Goal: Check status: Check status

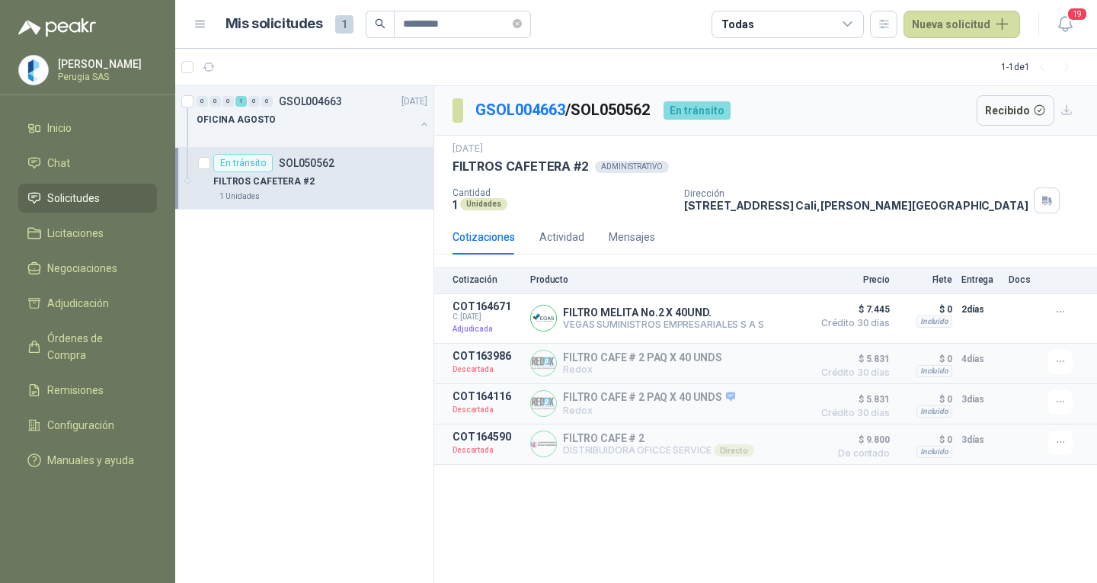
scroll to position [1, 0]
click at [331, 127] on div "OFICINA AGOSTO" at bounding box center [306, 119] width 219 height 18
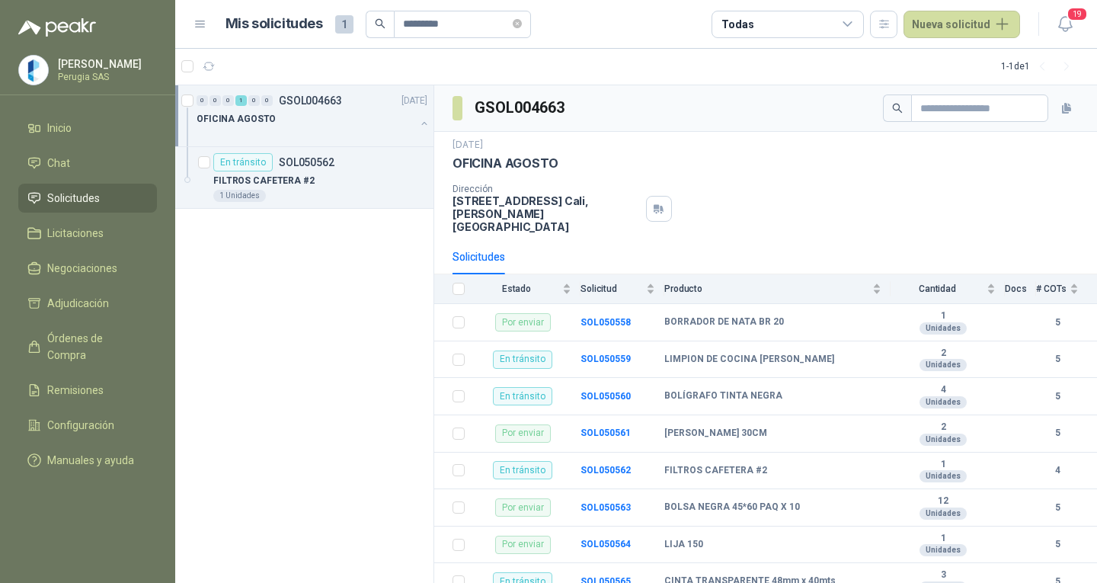
click at [297, 105] on p "GSOL004663" at bounding box center [310, 100] width 63 height 11
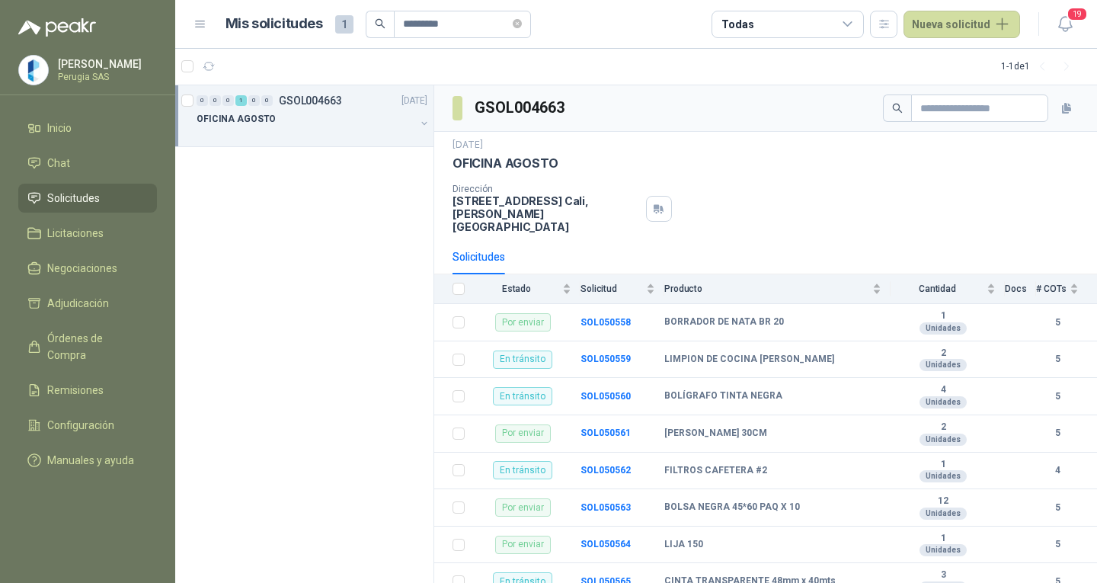
click at [297, 105] on p "GSOL004663" at bounding box center [310, 100] width 63 height 11
click at [305, 169] on div "En [PERSON_NAME] SOL050562" at bounding box center [273, 162] width 121 height 18
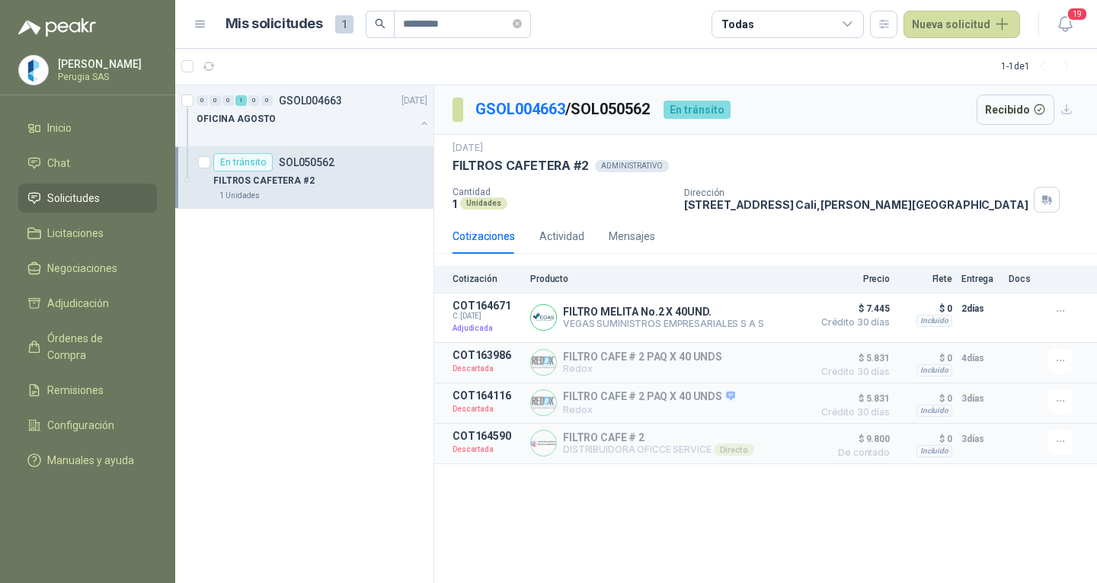
click at [304, 157] on p "SOL050562" at bounding box center [307, 162] width 56 height 11
click at [307, 95] on p "GSOL004663" at bounding box center [310, 100] width 63 height 11
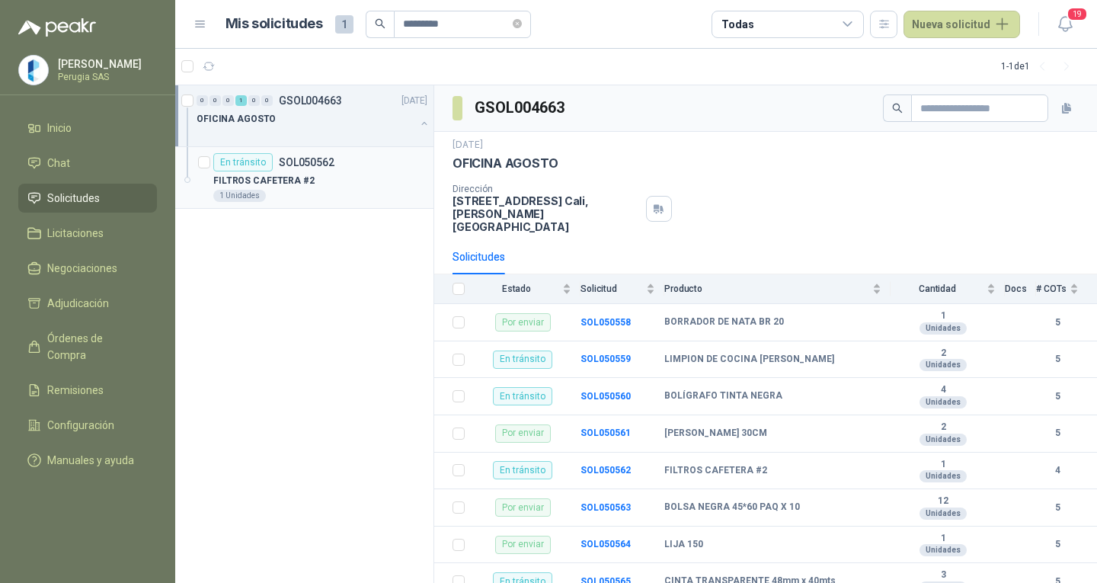
click at [303, 157] on p "SOL050562" at bounding box center [307, 162] width 56 height 11
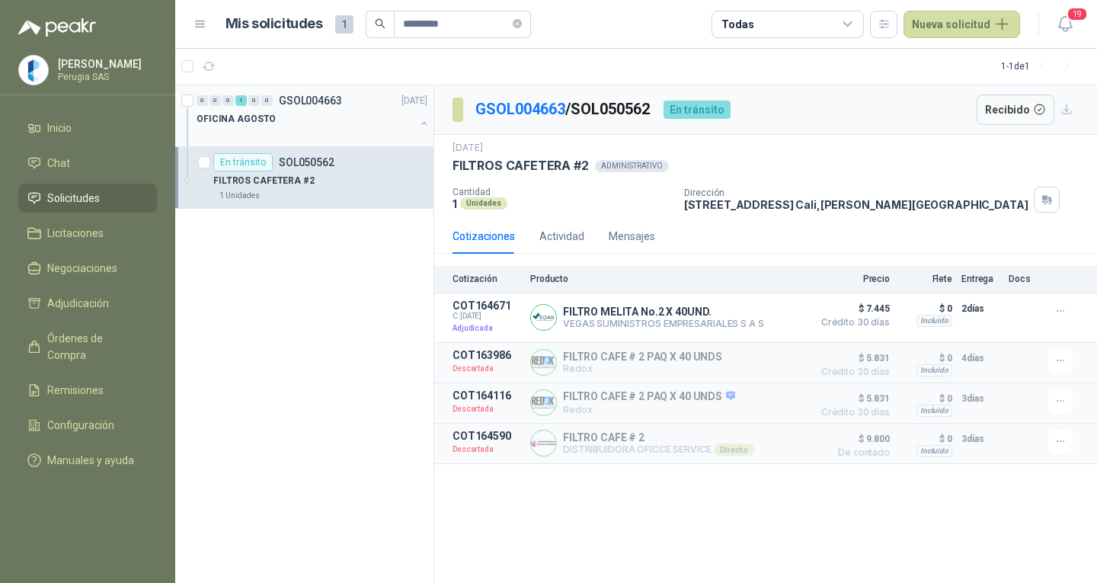
click at [307, 92] on div "0 0 0 1 0 0 GSOL004663 [DATE]" at bounding box center [314, 100] width 234 height 18
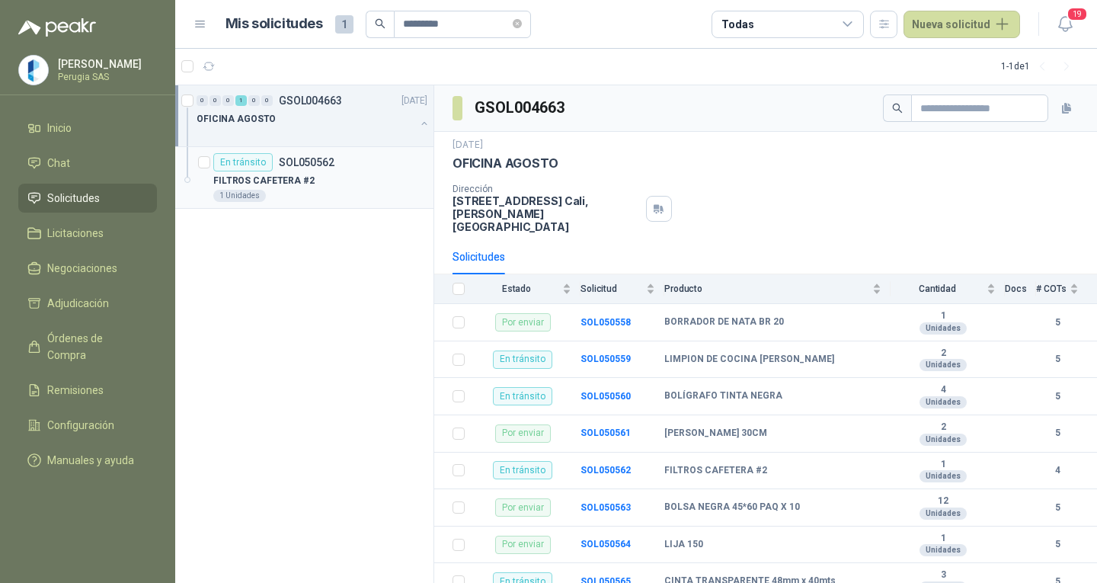
click at [303, 154] on div "En [PERSON_NAME] SOL050562" at bounding box center [273, 162] width 121 height 18
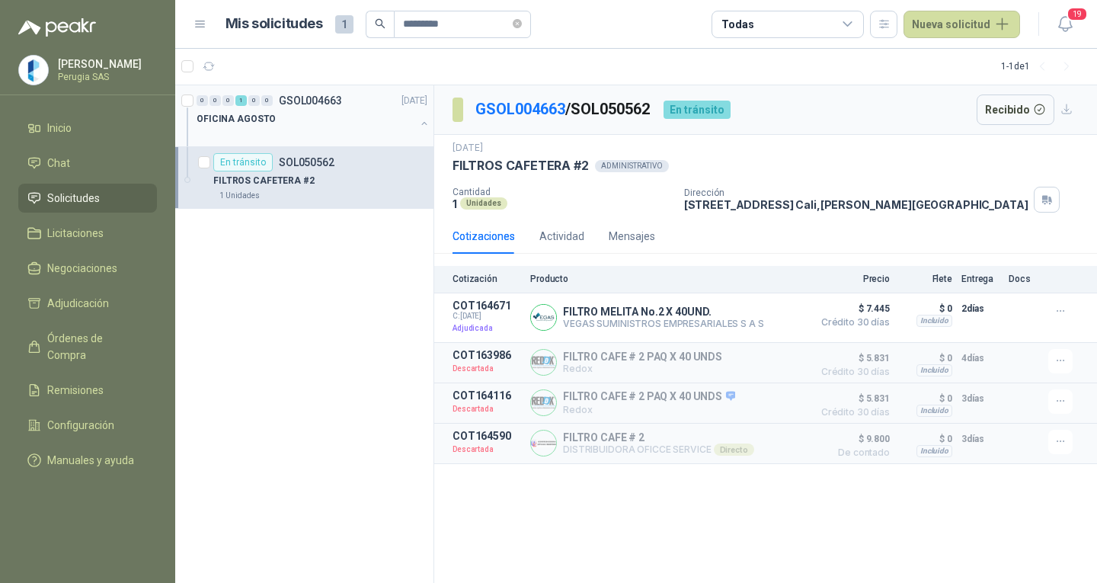
click at [315, 104] on p "GSOL004663" at bounding box center [310, 100] width 63 height 11
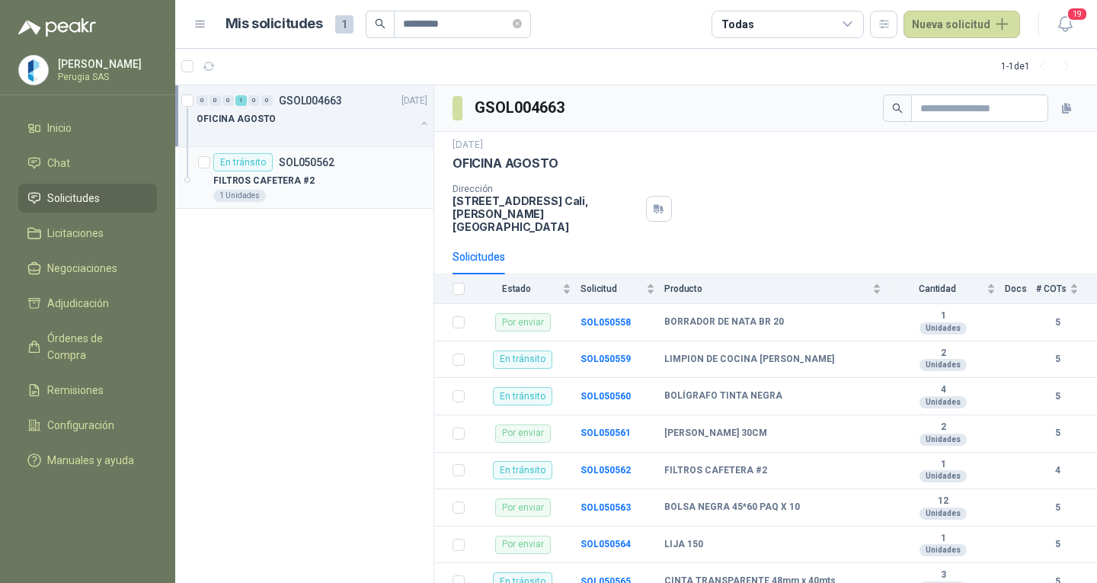
click at [322, 165] on p "SOL050562" at bounding box center [307, 162] width 56 height 11
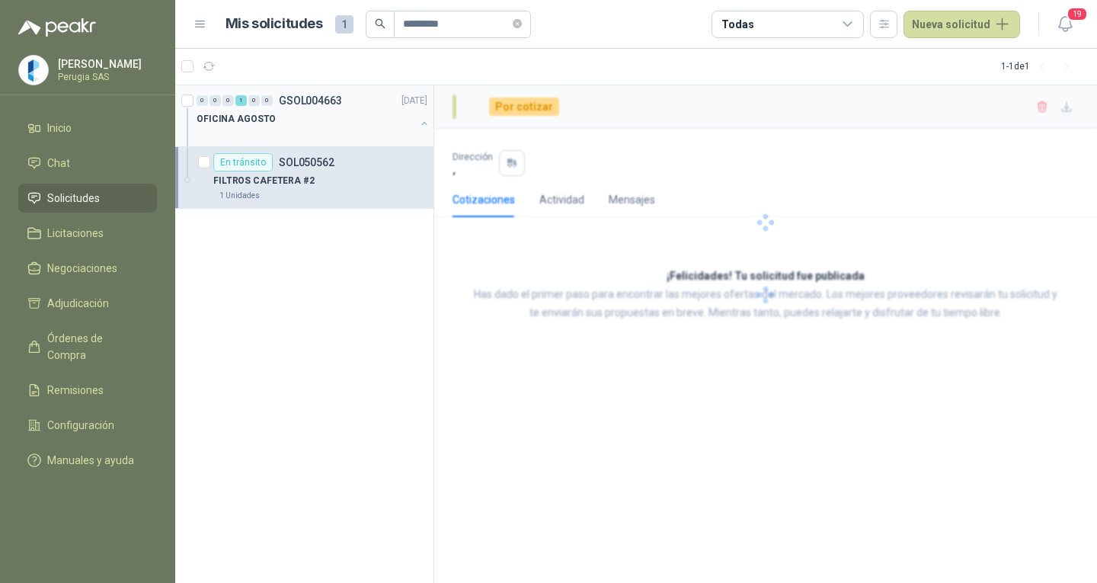
click at [328, 92] on div "0 0 0 1 0 0 GSOL004663 [DATE]" at bounding box center [314, 100] width 234 height 18
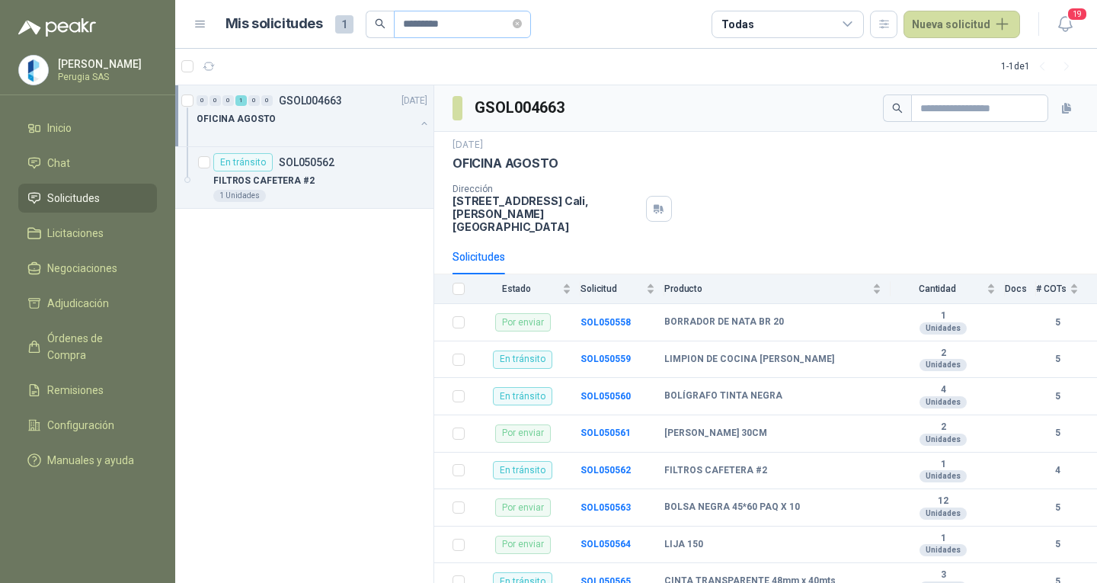
click at [522, 31] on span at bounding box center [517, 24] width 9 height 26
click at [522, 27] on icon "close-circle" at bounding box center [517, 23] width 9 height 9
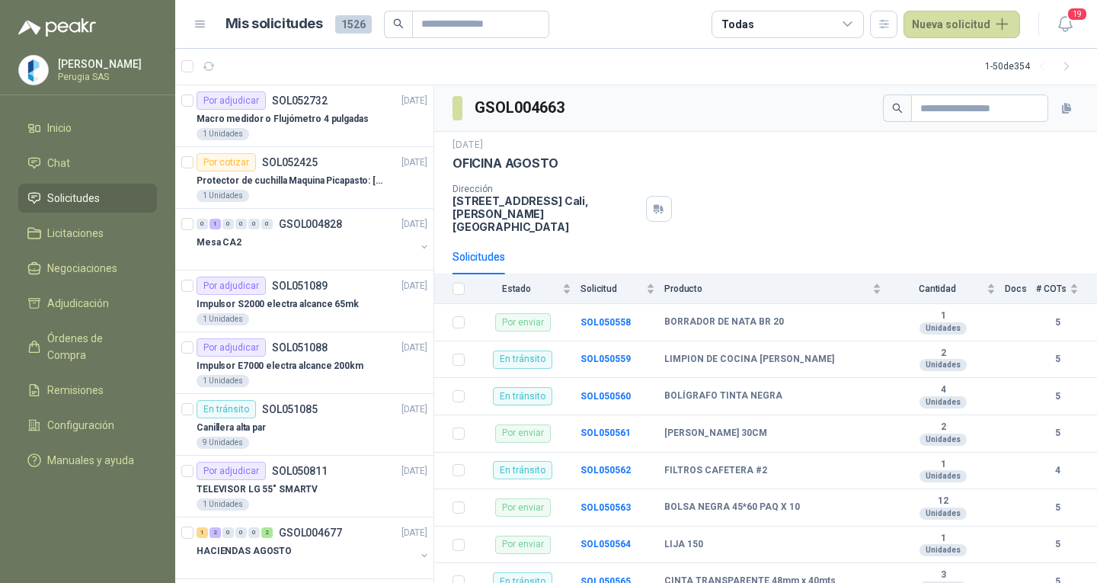
click at [69, 189] on link "Solicitudes" at bounding box center [87, 198] width 139 height 29
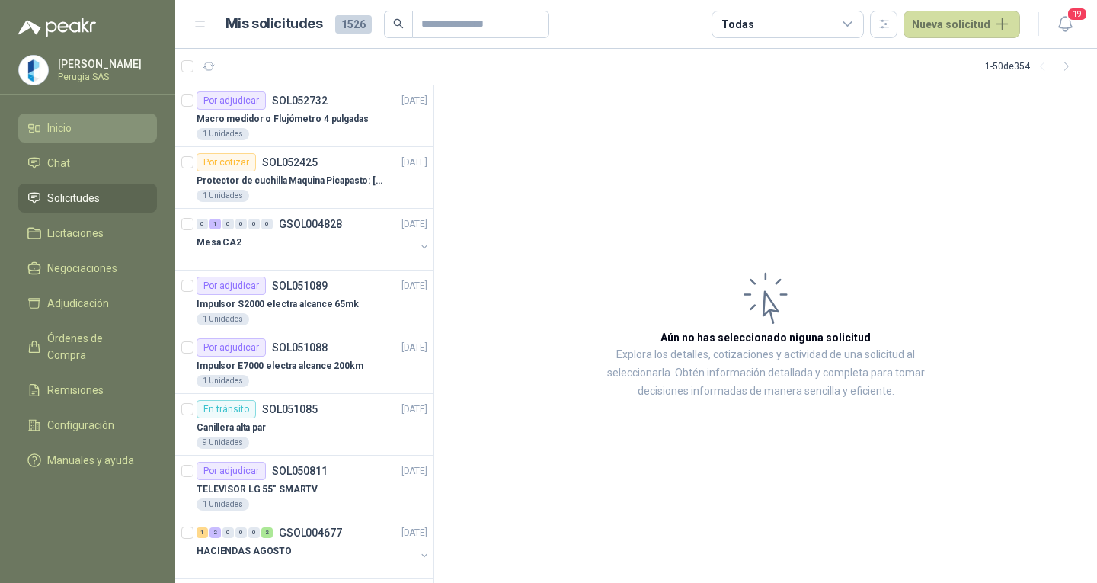
click at [73, 133] on li "Inicio" at bounding box center [87, 128] width 120 height 17
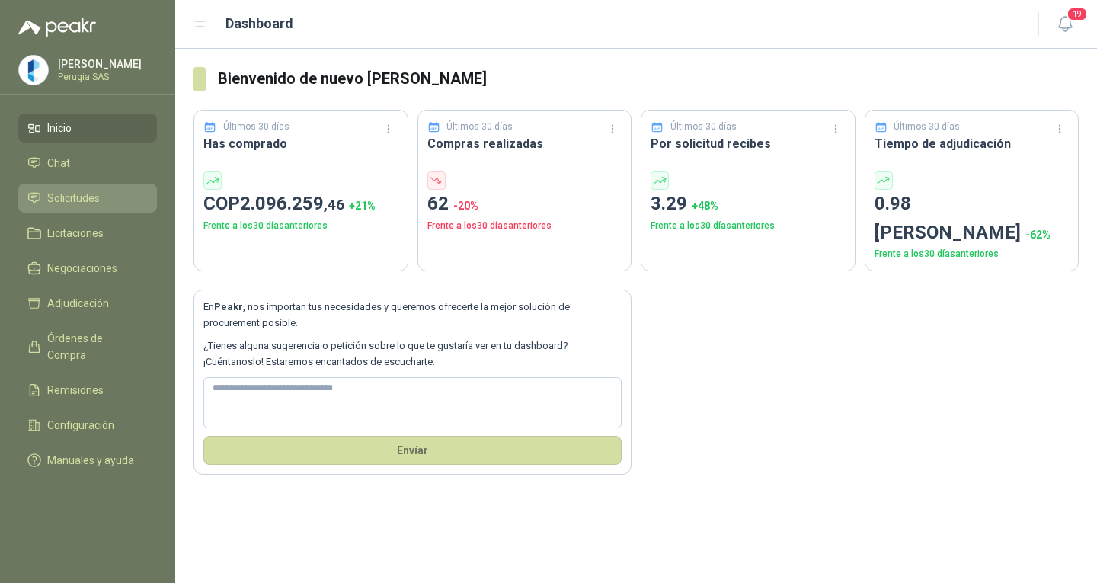
click at [69, 202] on span "Solicitudes" at bounding box center [73, 198] width 53 height 17
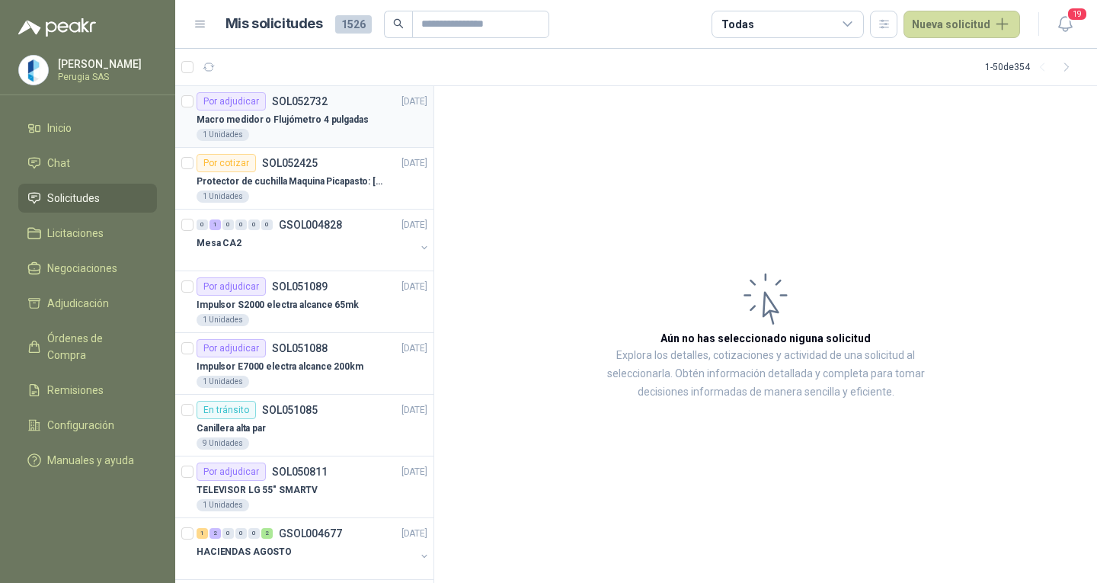
click at [303, 106] on p "SOL052732" at bounding box center [300, 101] width 56 height 11
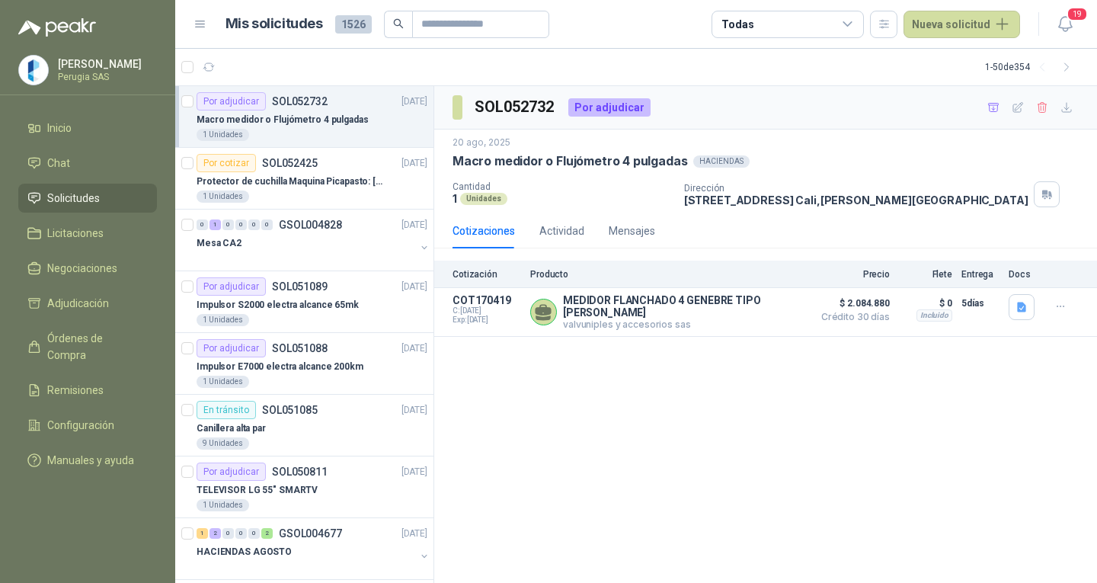
click at [302, 100] on p "SOL052732" at bounding box center [300, 101] width 56 height 11
click at [301, 98] on p "SOL052732" at bounding box center [300, 101] width 56 height 11
click at [301, 96] on p "SOL052732" at bounding box center [300, 101] width 56 height 11
click at [292, 155] on article "Por cotizar SOL052425 [DATE] Protector de cuchilla Maquina Picapasto: [PERSON_N…" at bounding box center [304, 179] width 258 height 62
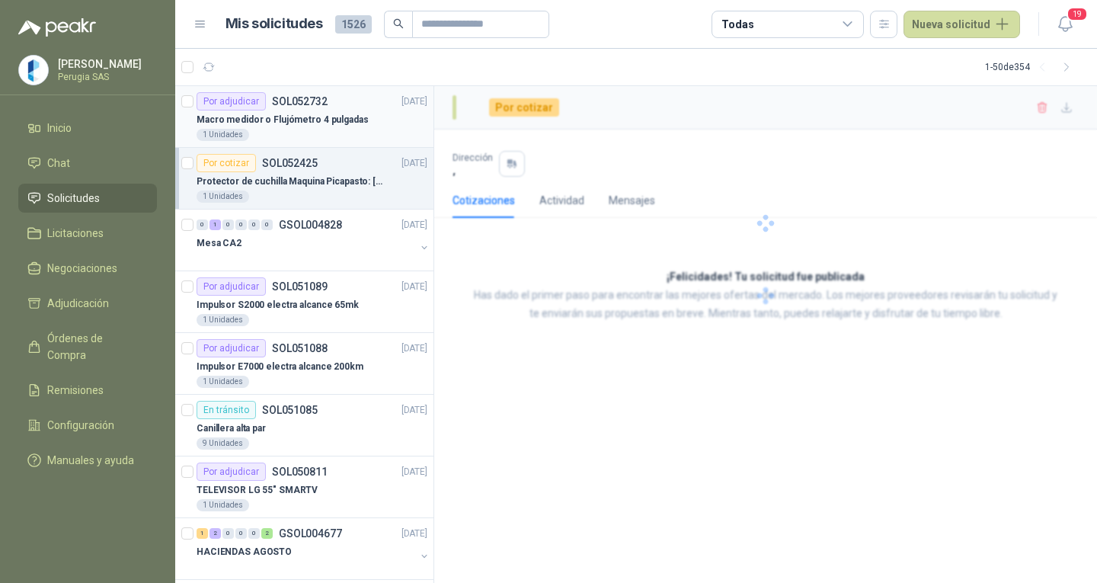
click at [299, 104] on p "SOL052732" at bounding box center [300, 101] width 56 height 11
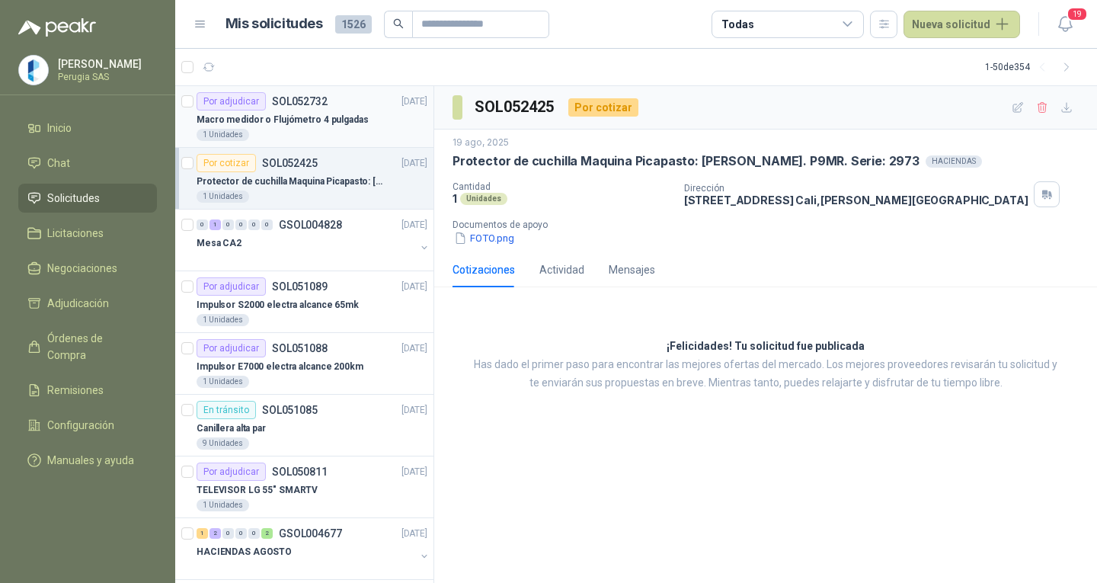
click at [299, 99] on p "SOL052732" at bounding box center [300, 101] width 56 height 11
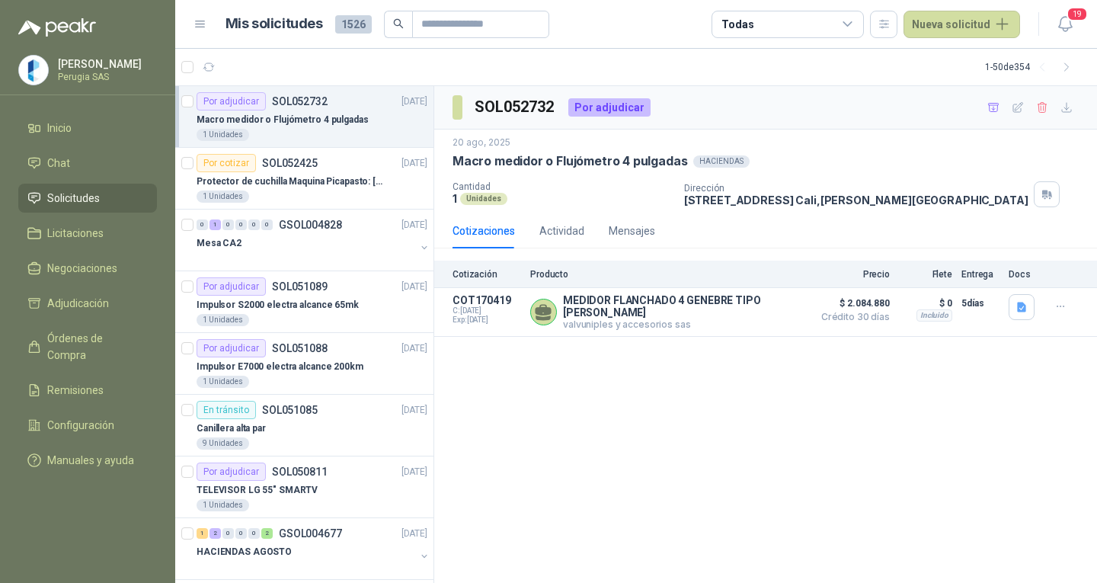
click at [299, 99] on p "SOL052732" at bounding box center [300, 101] width 56 height 11
click at [283, 164] on p "SOL052425" at bounding box center [290, 163] width 56 height 11
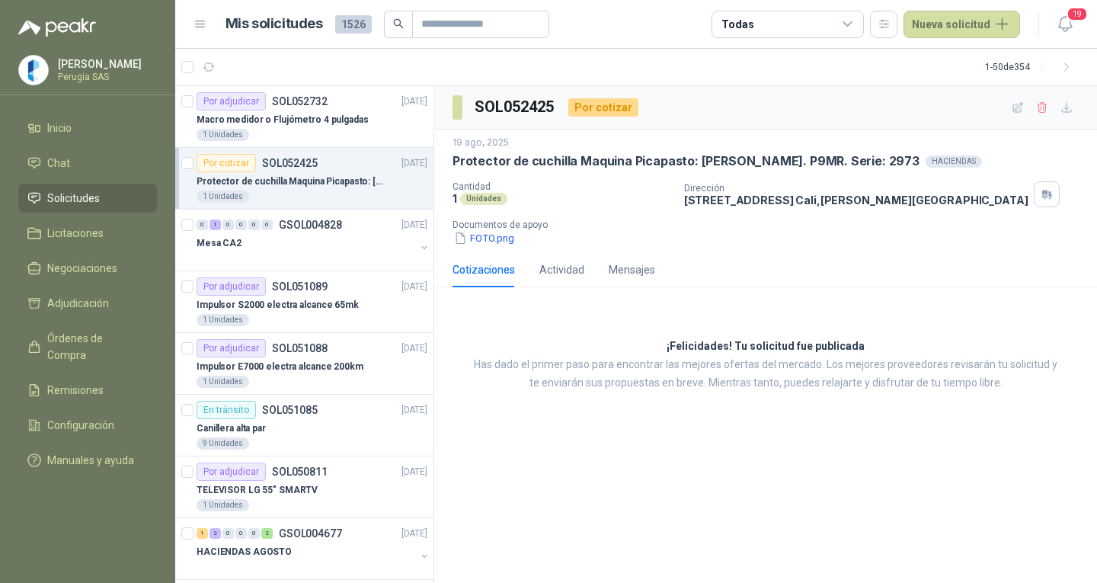
click at [281, 161] on p "SOL052425" at bounding box center [290, 163] width 56 height 11
click at [296, 96] on p "SOL052732" at bounding box center [300, 101] width 56 height 11
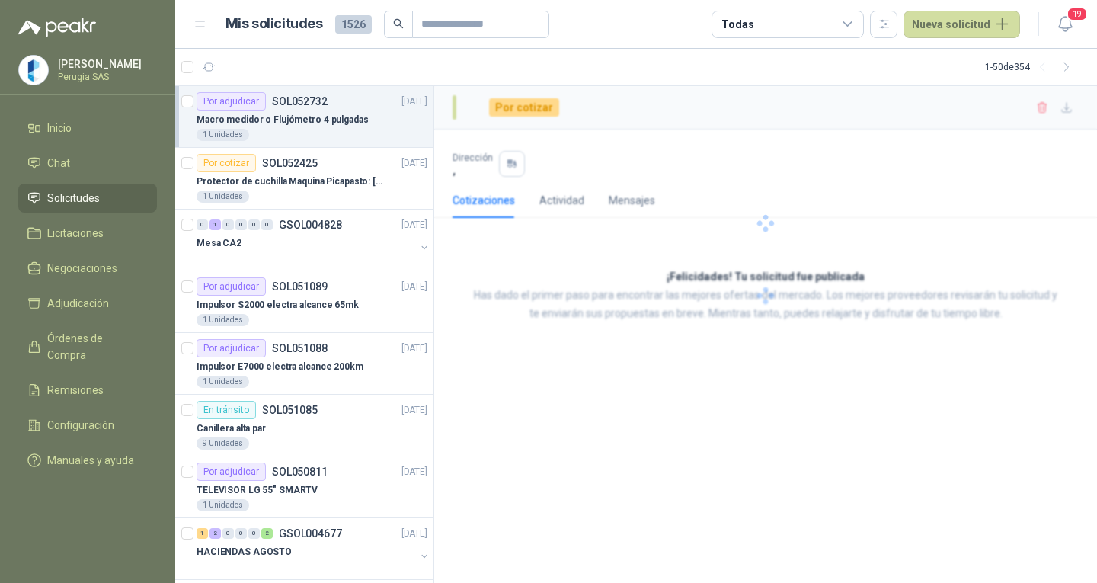
click at [294, 98] on p "SOL052732" at bounding box center [300, 101] width 56 height 11
click at [293, 101] on p "SOL052732" at bounding box center [300, 101] width 56 height 11
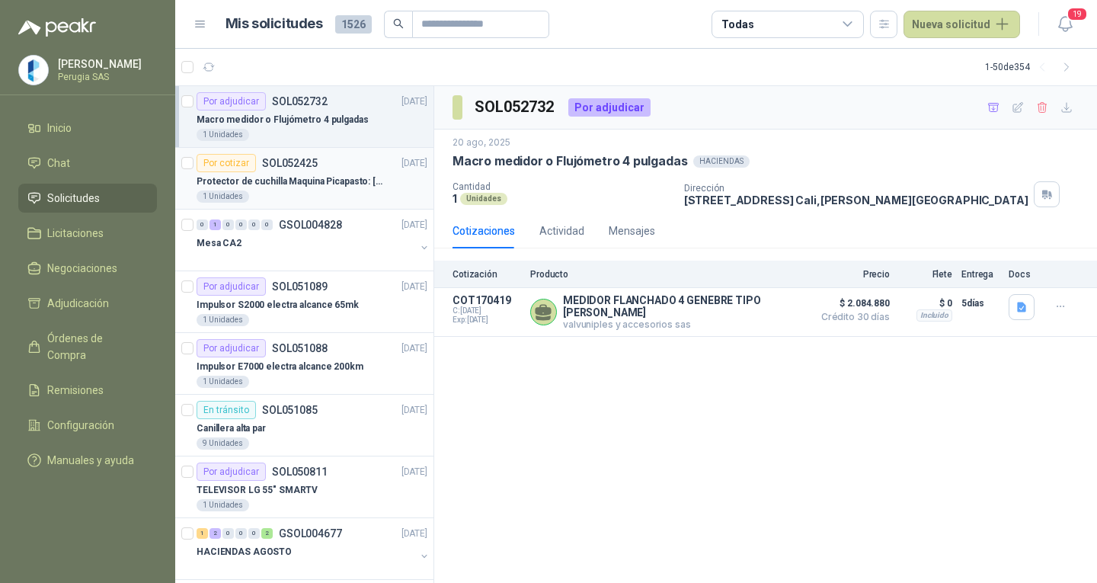
click at [280, 159] on p "SOL052425" at bounding box center [290, 163] width 56 height 11
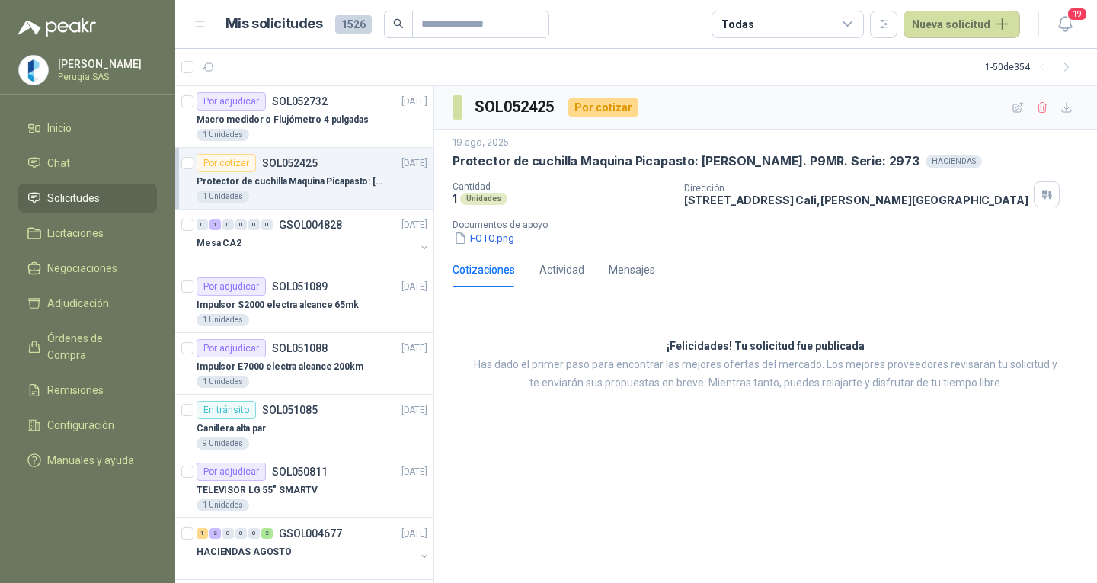
click at [281, 159] on p "SOL052425" at bounding box center [290, 163] width 56 height 11
click at [283, 160] on p "SOL052425" at bounding box center [290, 163] width 56 height 11
click at [291, 99] on p "SOL052732" at bounding box center [300, 101] width 56 height 11
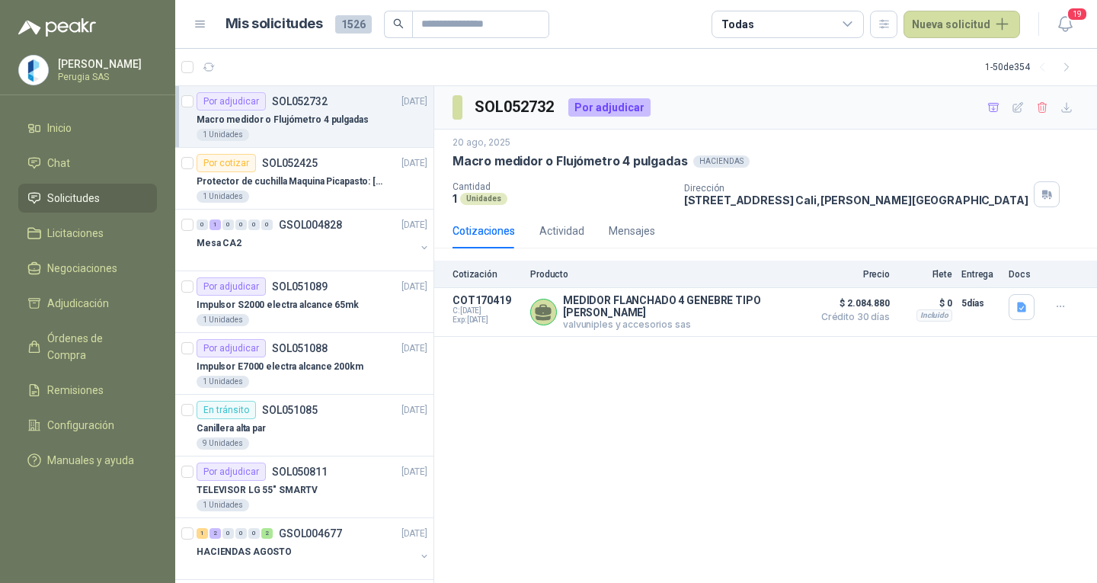
click at [293, 96] on p "SOL052732" at bounding box center [300, 101] width 56 height 11
click at [283, 158] on p "SOL052425" at bounding box center [290, 163] width 56 height 11
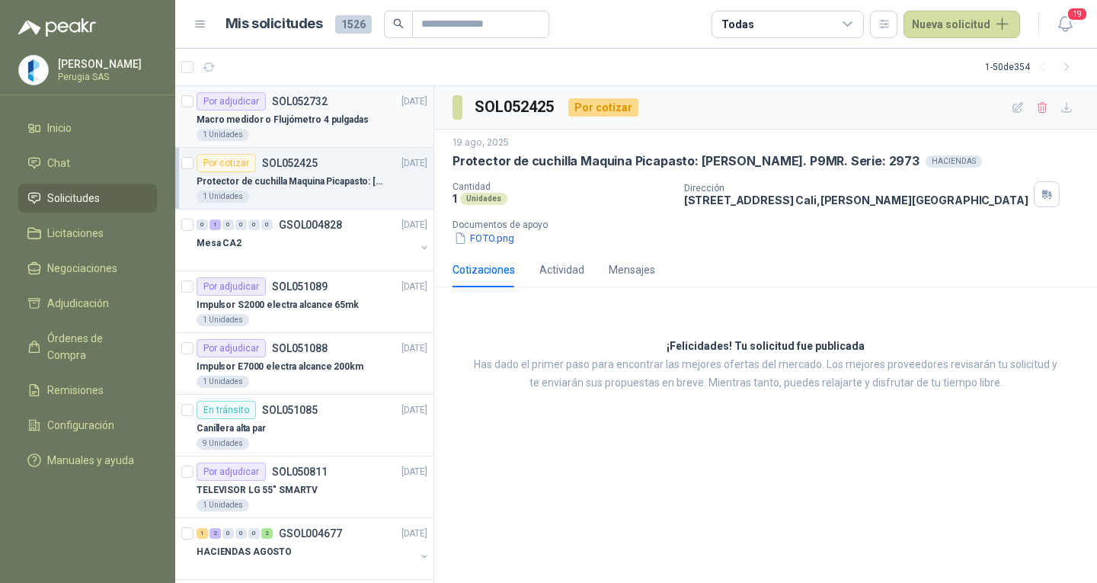
click at [284, 98] on p "SOL052732" at bounding box center [300, 101] width 56 height 11
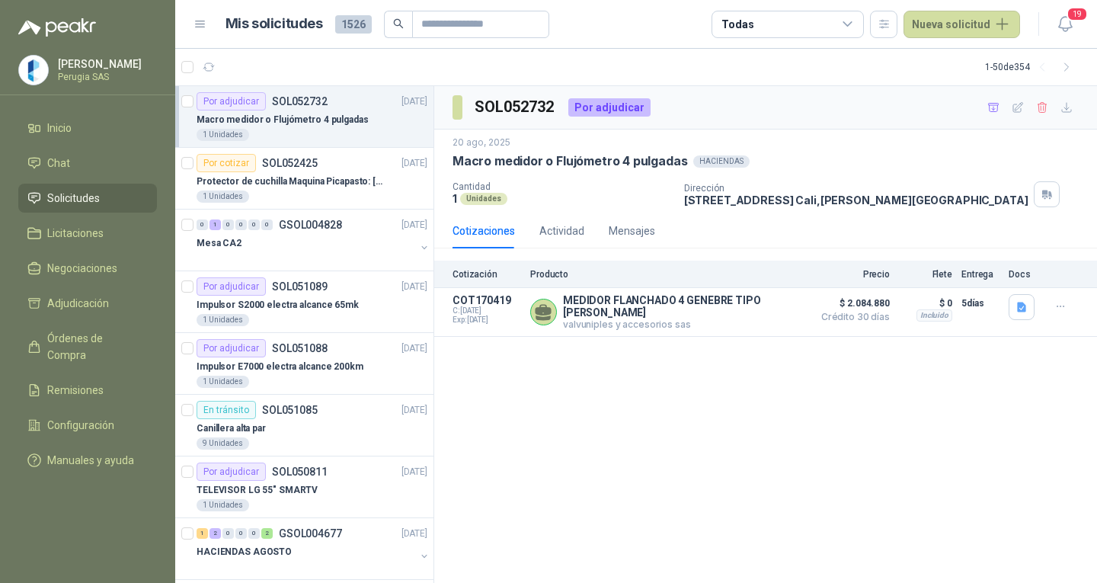
click at [292, 99] on p "SOL052732" at bounding box center [300, 101] width 56 height 11
click at [292, 96] on p "SOL052732" at bounding box center [300, 101] width 56 height 11
click at [278, 159] on p "SOL052425" at bounding box center [290, 163] width 56 height 11
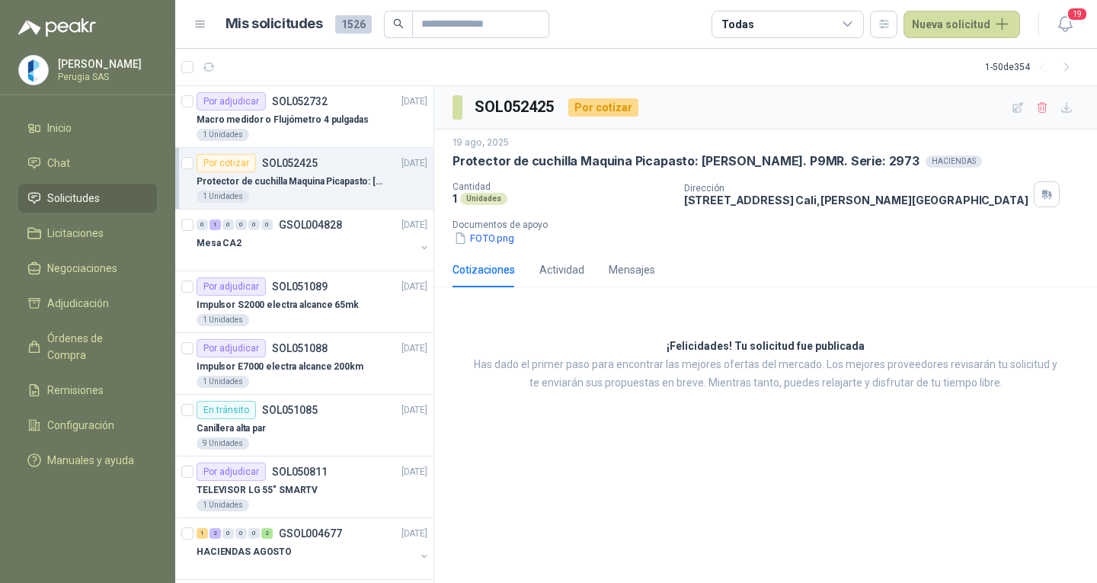
click at [281, 159] on p "SOL052425" at bounding box center [290, 163] width 56 height 11
click at [288, 161] on p "SOL052425" at bounding box center [290, 163] width 56 height 11
click at [283, 159] on p "SOL052425" at bounding box center [290, 163] width 56 height 11
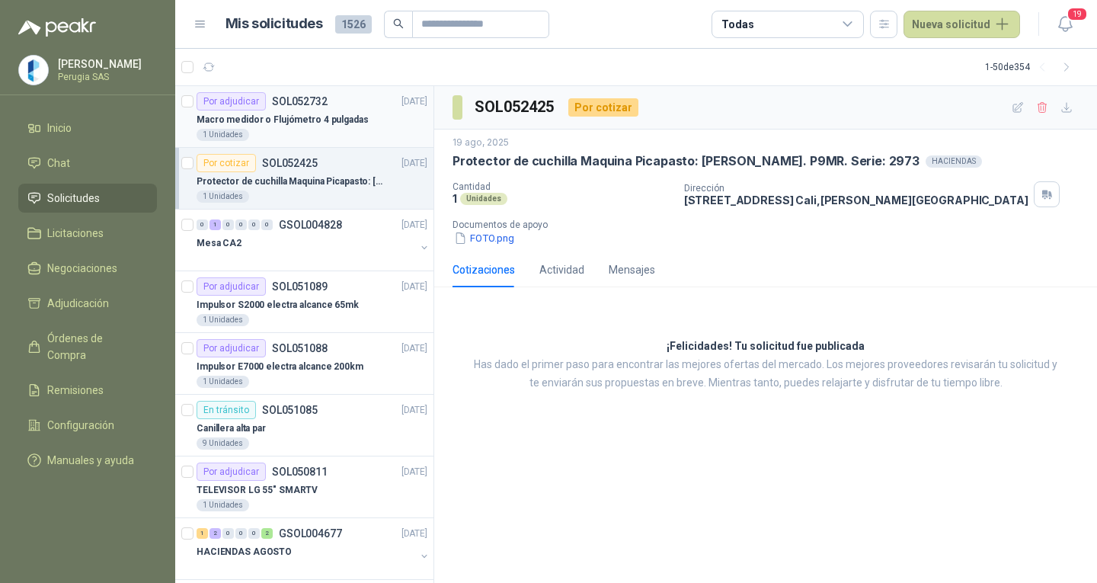
click at [296, 103] on p "SOL052732" at bounding box center [300, 101] width 56 height 11
click at [293, 98] on p "SOL052732" at bounding box center [300, 101] width 56 height 11
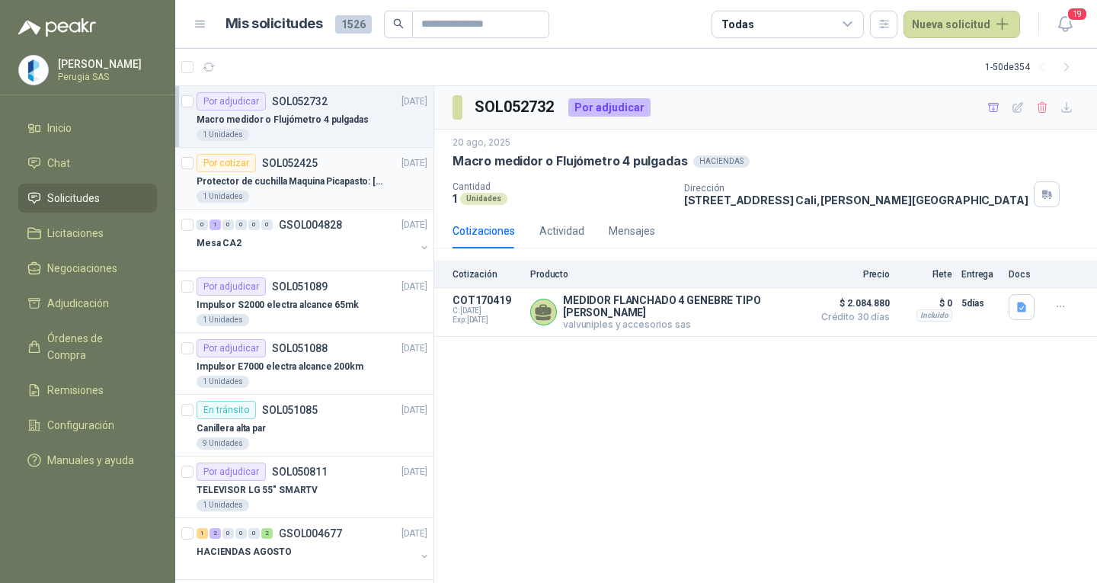
click at [283, 159] on p "SOL052425" at bounding box center [290, 163] width 56 height 11
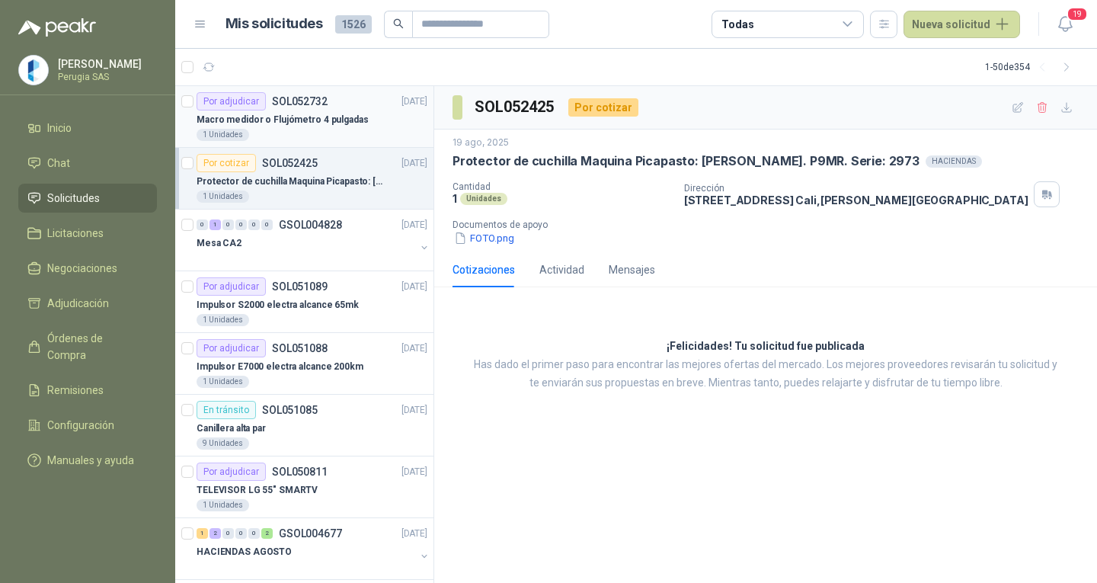
click at [295, 98] on p "SOL052732" at bounding box center [300, 101] width 56 height 11
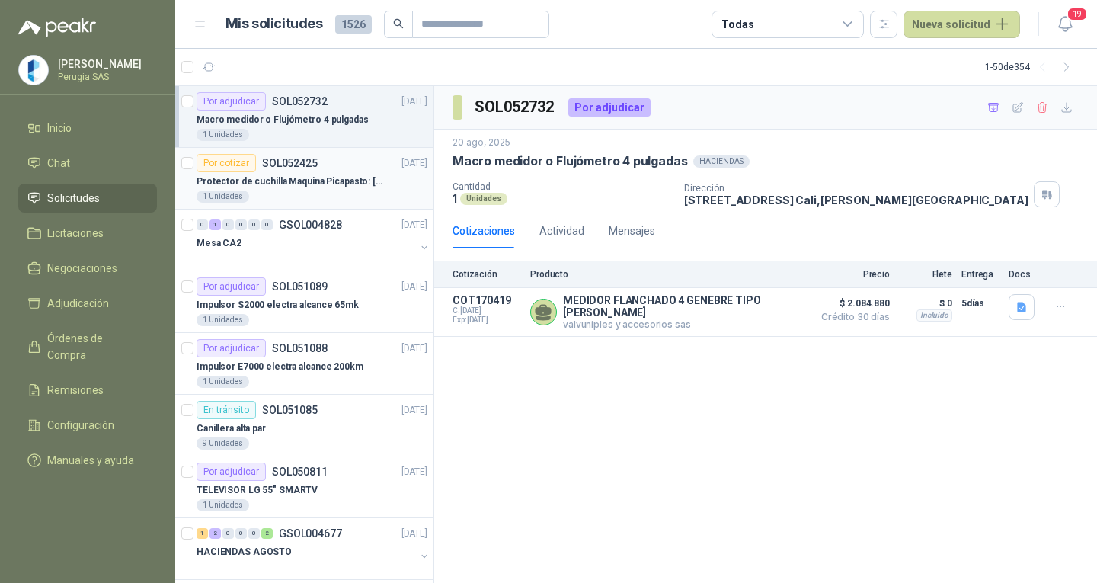
click at [283, 165] on p "SOL052425" at bounding box center [290, 163] width 56 height 11
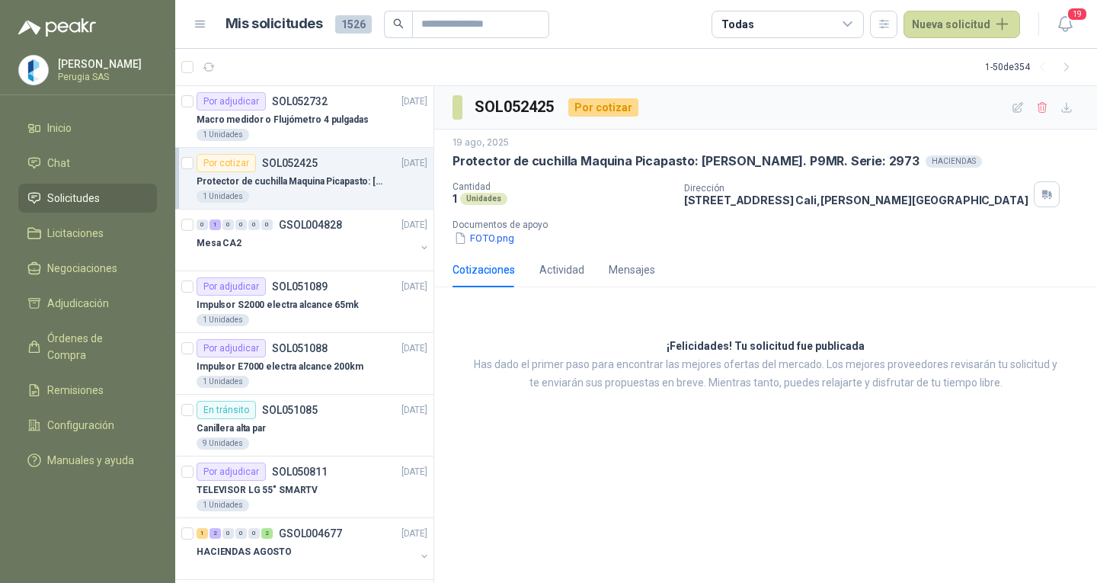
click at [286, 161] on p "SOL052425" at bounding box center [290, 163] width 56 height 11
click at [294, 99] on p "SOL052732" at bounding box center [300, 101] width 56 height 11
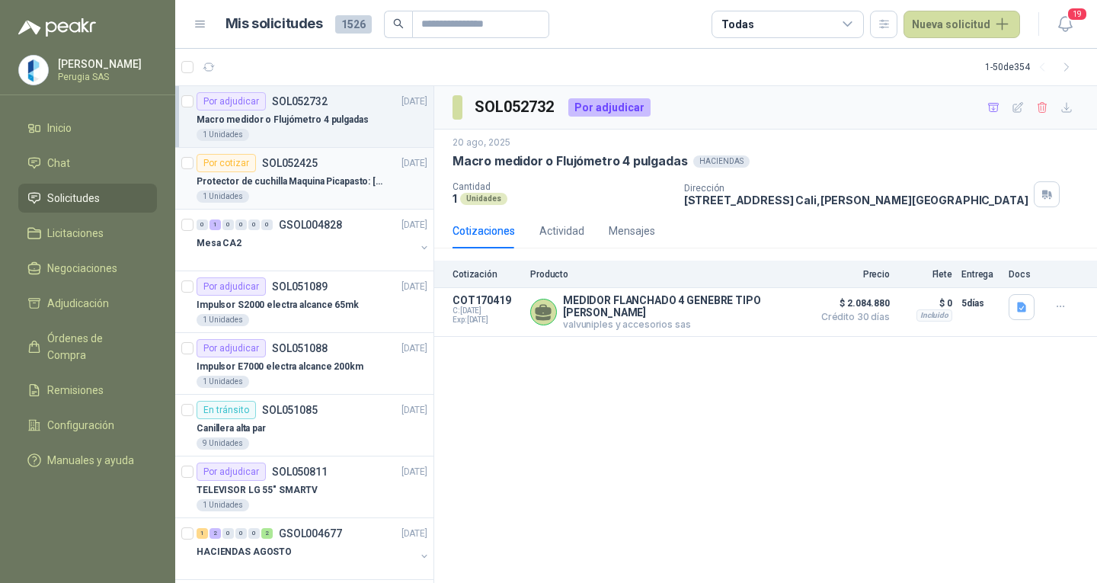
click at [282, 162] on p "SOL052425" at bounding box center [290, 163] width 56 height 11
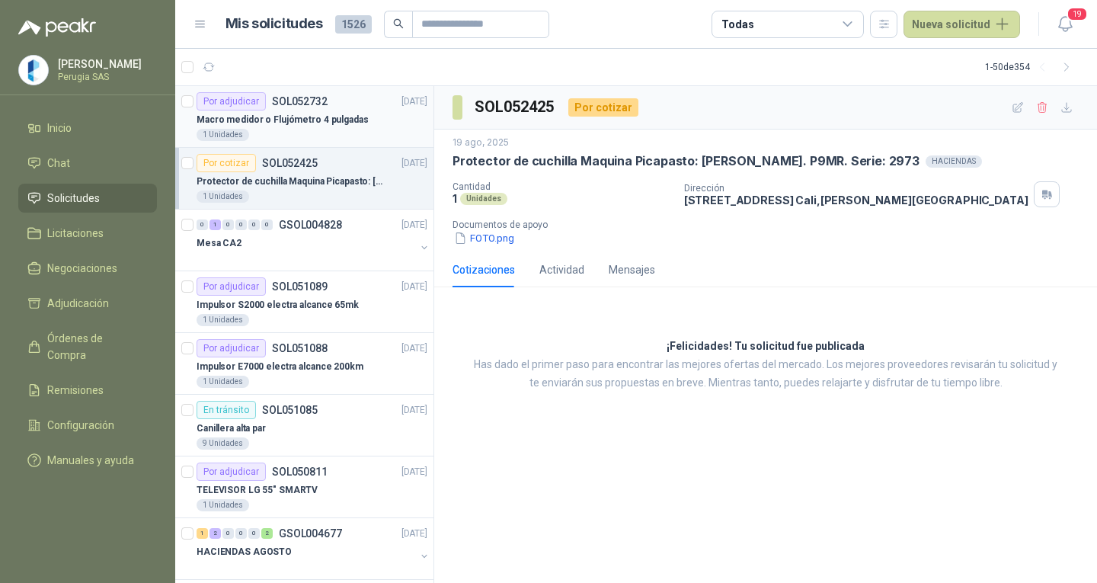
click at [287, 100] on p "SOL052732" at bounding box center [300, 101] width 56 height 11
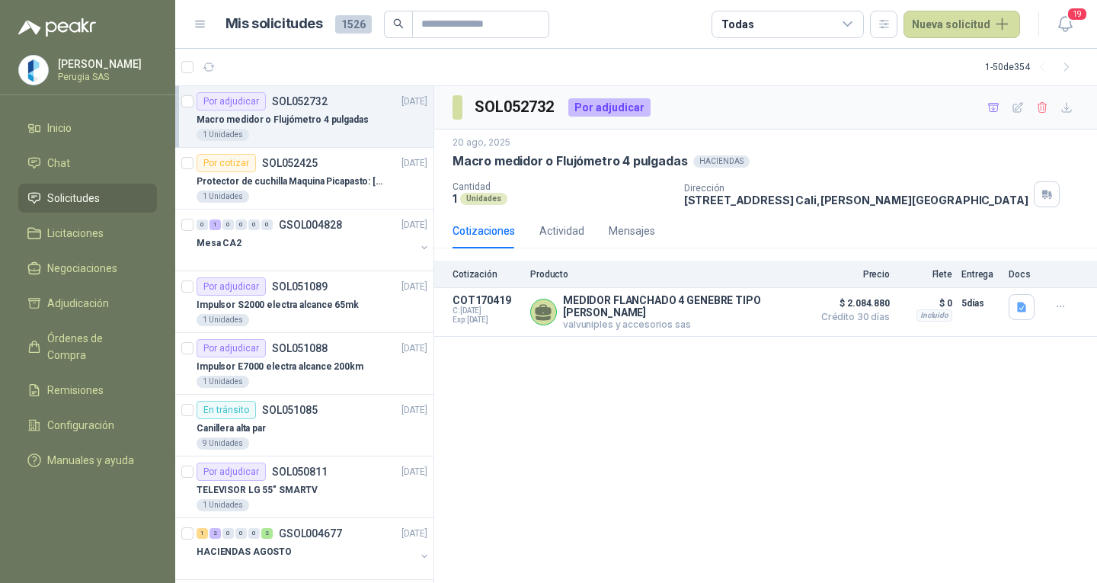
click at [294, 99] on p "SOL052732" at bounding box center [300, 101] width 56 height 11
click at [283, 158] on p "SOL052425" at bounding box center [290, 163] width 56 height 11
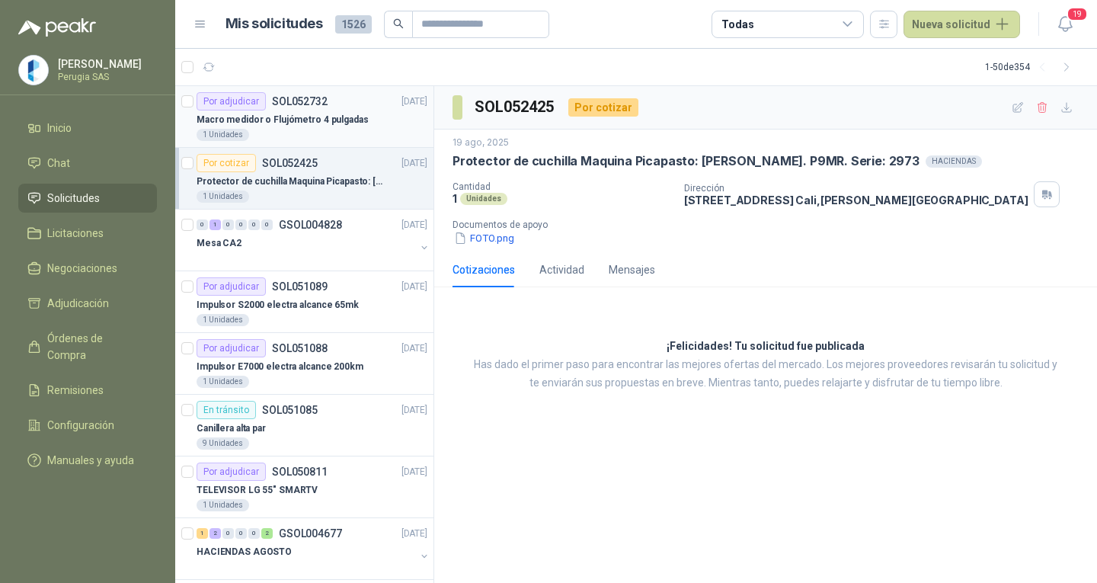
click at [288, 110] on div "Por adjudicar SOL052732" at bounding box center [262, 101] width 131 height 18
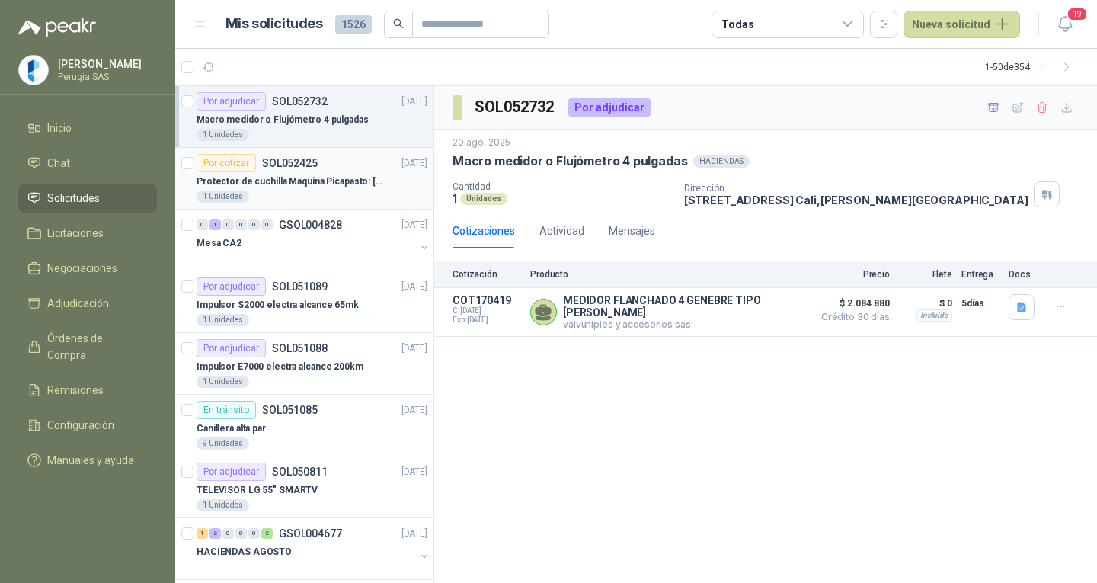
click at [258, 175] on p "Protector de cuchilla Maquina Picapasto: [PERSON_NAME]. P9MR. Serie: 2973" at bounding box center [292, 182] width 190 height 14
